Goal: Consume media (video, audio)

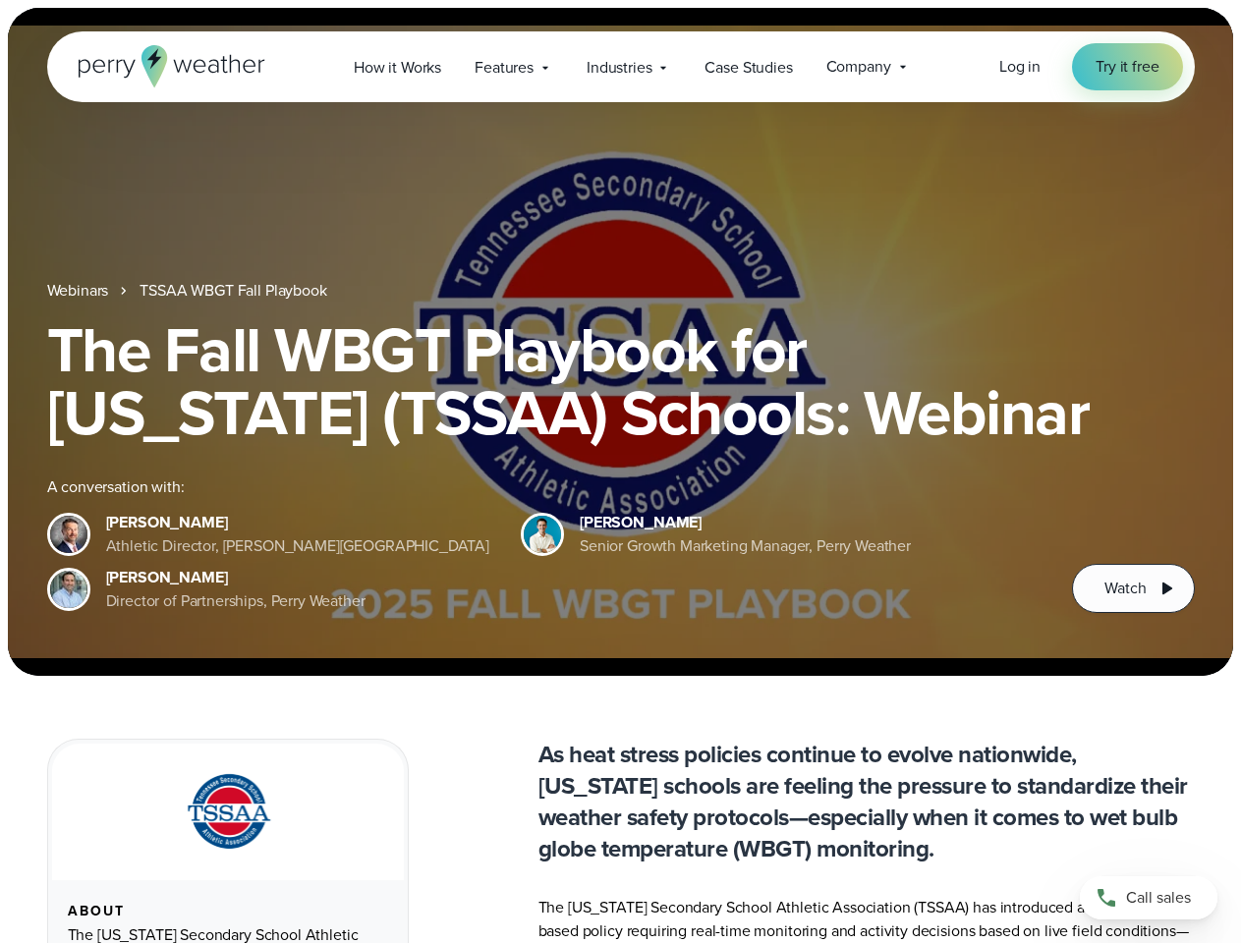
click at [620, 472] on div "The Fall WBGT Playbook for [US_STATE] (TSSAA) Schools: Webinar A conversation w…" at bounding box center [621, 465] width 1148 height 295
click at [620, 67] on span "Industries" at bounding box center [619, 68] width 65 height 24
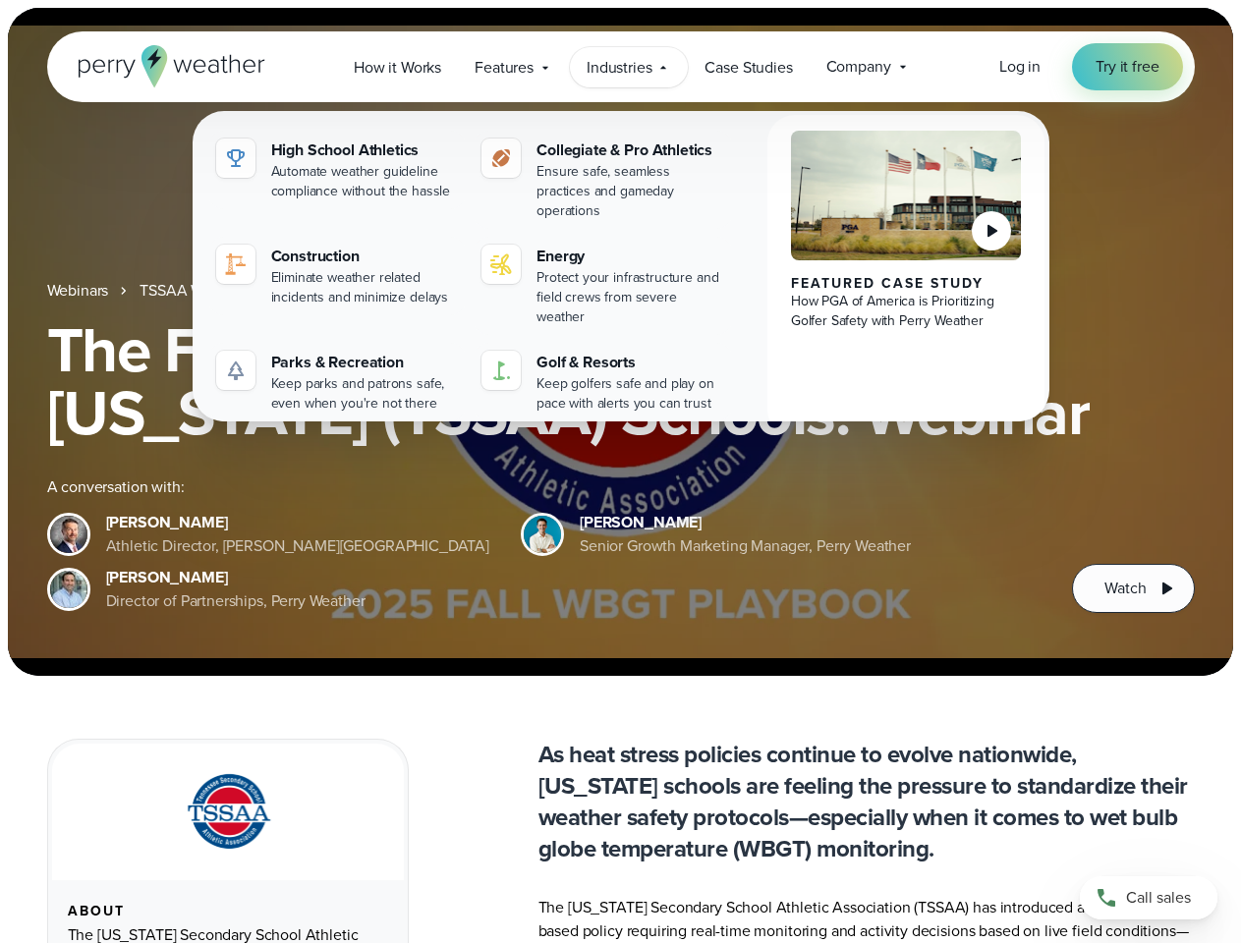
click at [620, 342] on h1 "The Fall WBGT Playbook for [US_STATE] (TSSAA) Schools: Webinar" at bounding box center [621, 381] width 1148 height 126
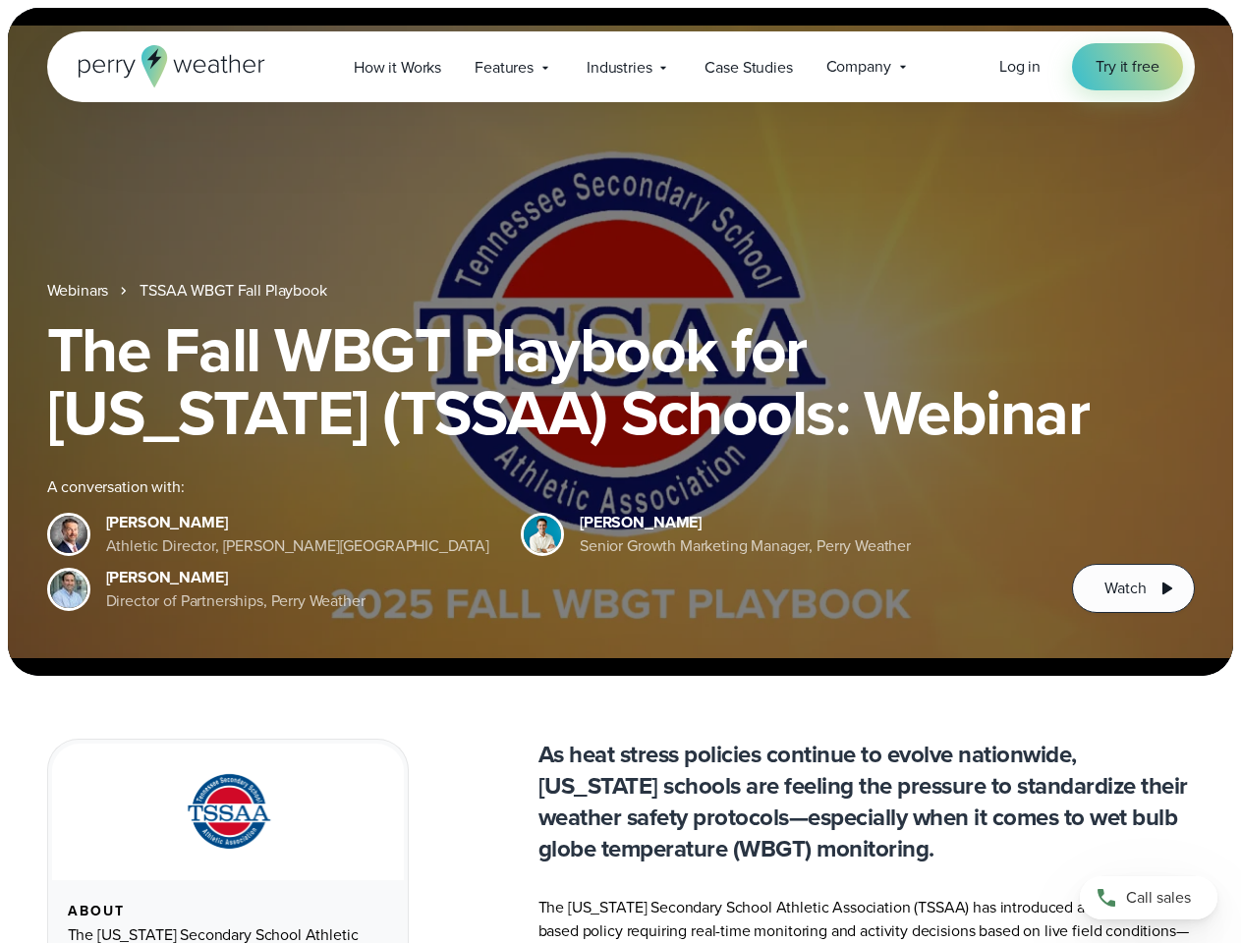
click at [235, 291] on link "TSSAA WBGT Fall Playbook" at bounding box center [233, 291] width 187 height 24
click at [1133, 589] on span "Watch" at bounding box center [1125, 589] width 41 height 24
